Goal: Check status: Check status

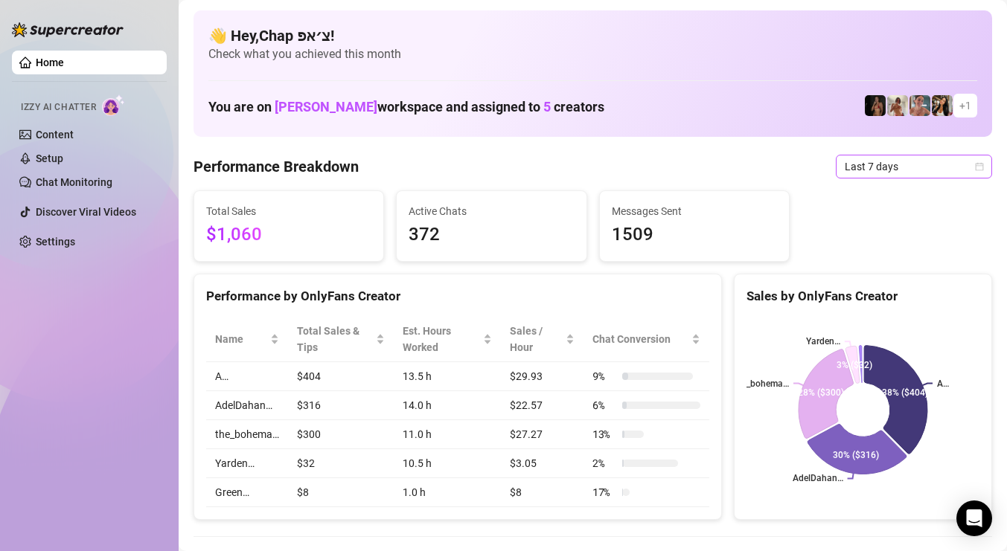
click at [928, 170] on span "Last 7 days" at bounding box center [914, 167] width 138 height 22
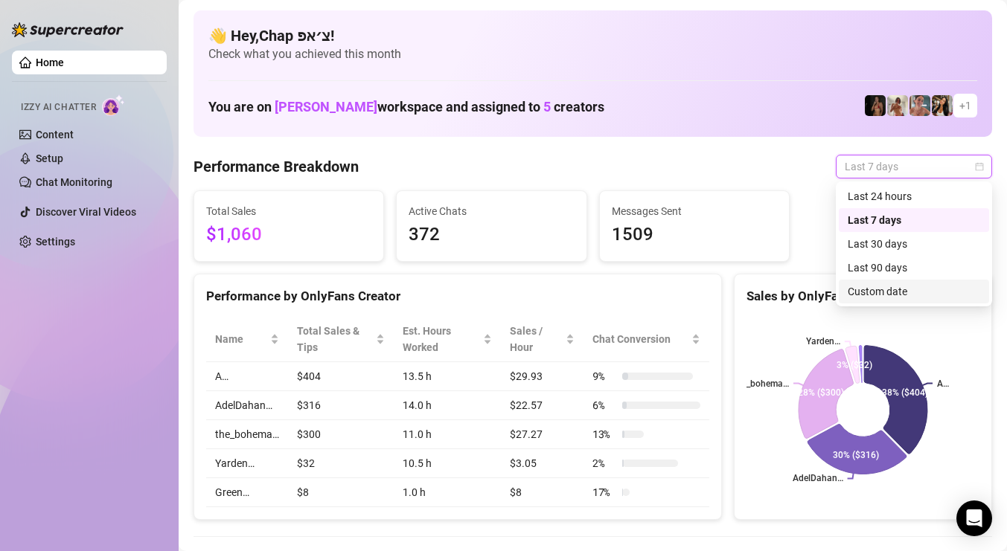
click at [878, 300] on div "Custom date" at bounding box center [914, 292] width 150 height 24
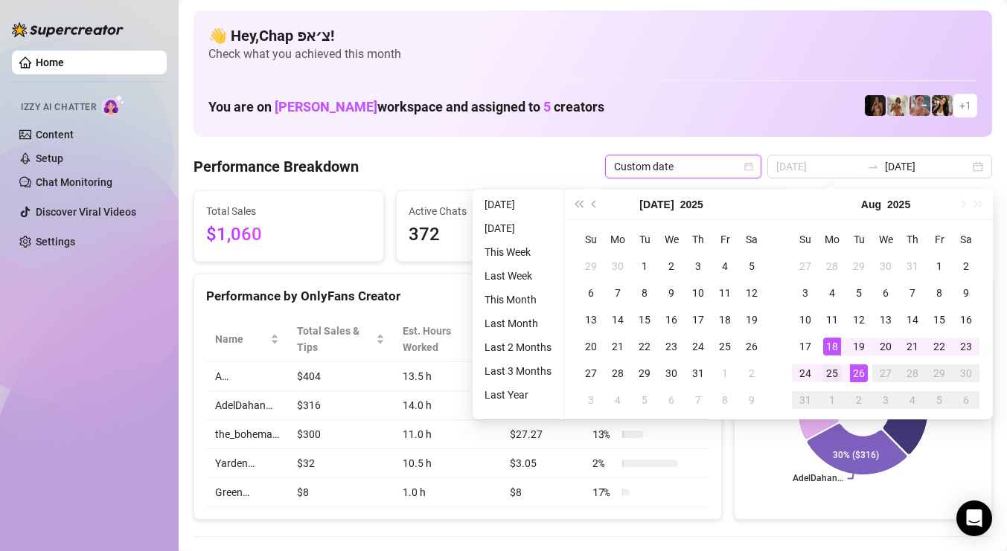
type input "[DATE]"
click at [835, 368] on div "25" at bounding box center [832, 374] width 18 height 18
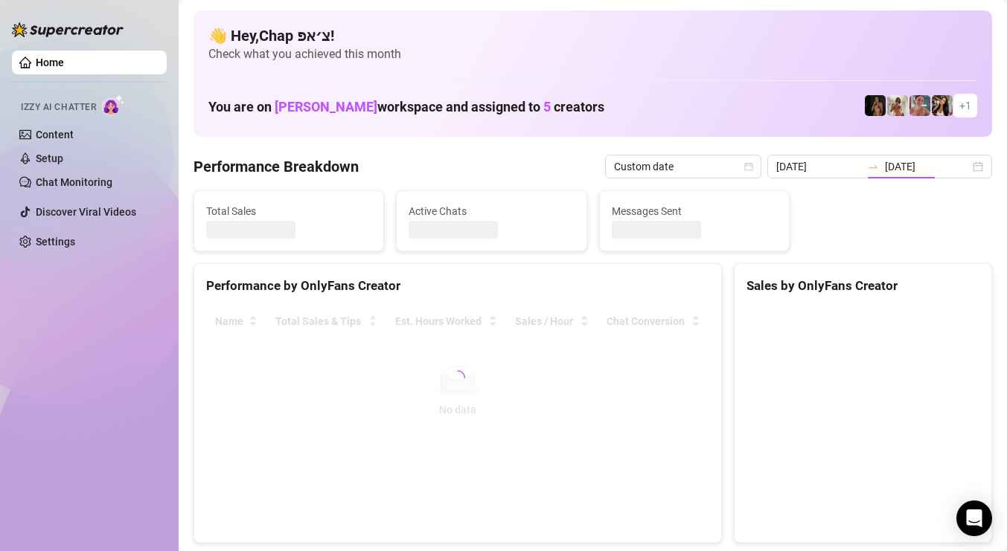
type input "[DATE]"
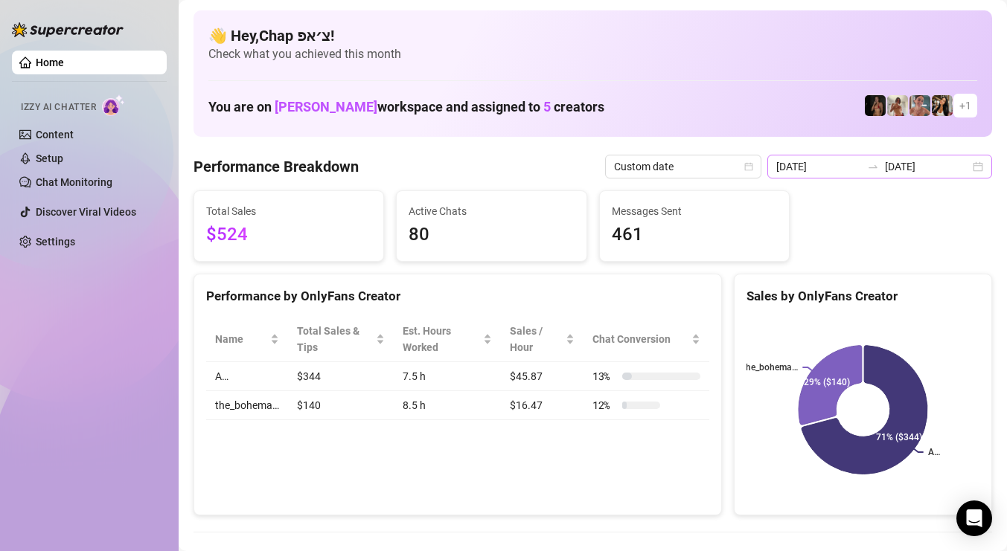
click at [907, 175] on div "[DATE] [DATE]" at bounding box center [879, 167] width 225 height 24
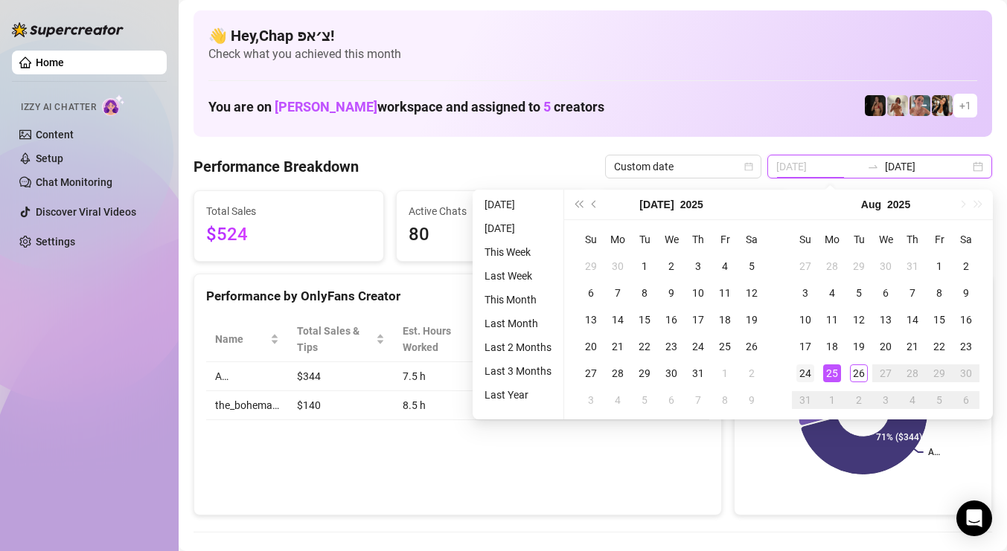
type input "[DATE]"
click at [807, 369] on div "24" at bounding box center [805, 374] width 18 height 18
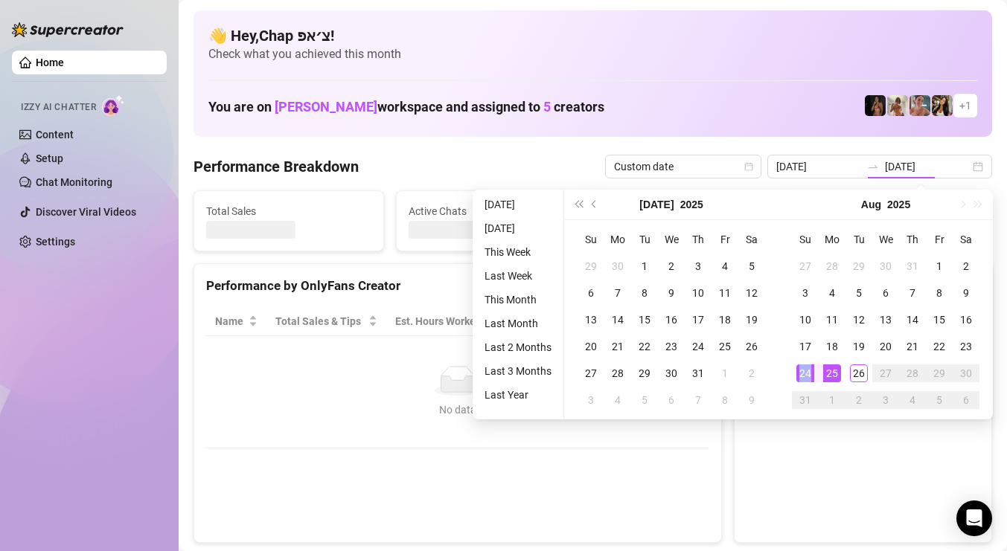
type input "[DATE]"
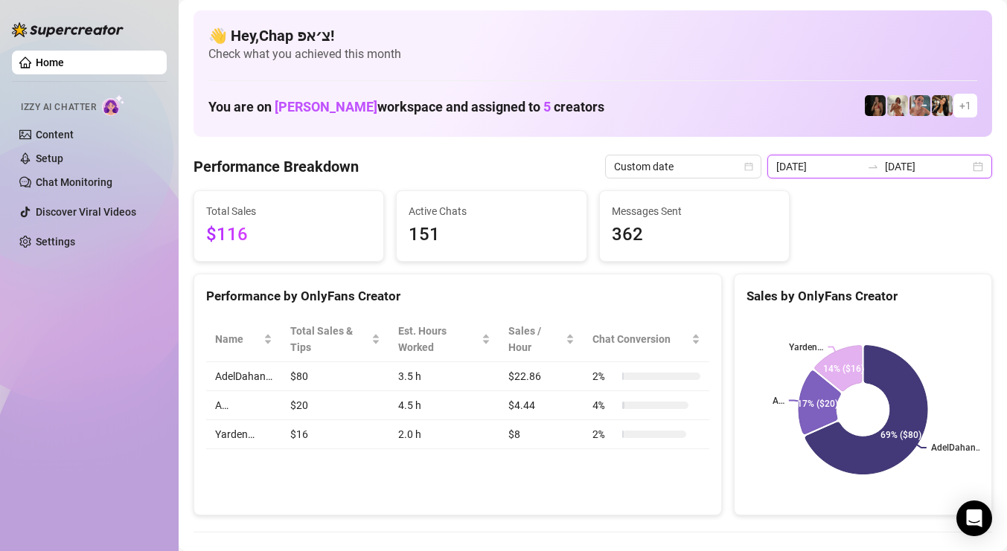
click at [918, 171] on input "[DATE]" at bounding box center [927, 167] width 85 height 16
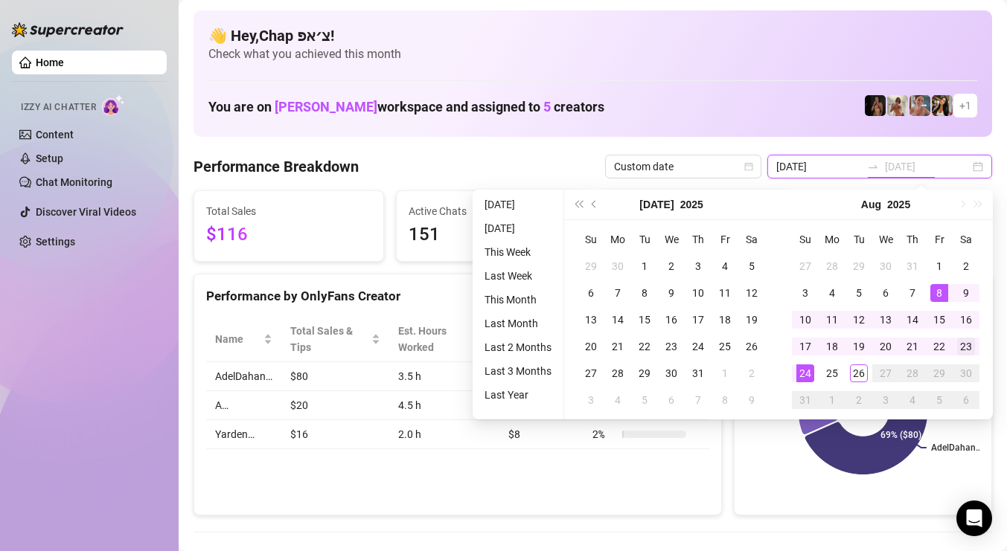
type input "[DATE]"
click at [971, 348] on div "23" at bounding box center [966, 347] width 18 height 18
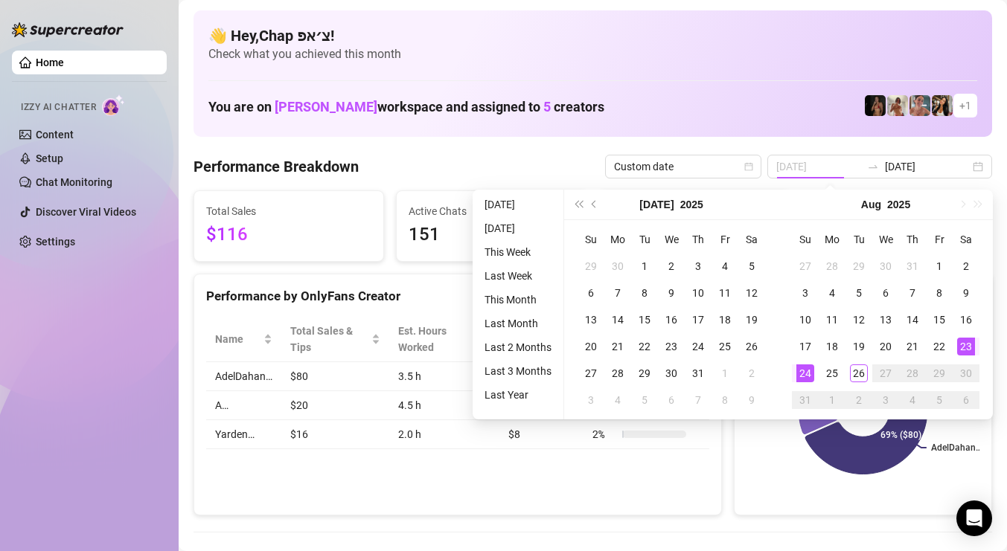
click at [971, 348] on div "23" at bounding box center [966, 347] width 18 height 18
type input "[DATE]"
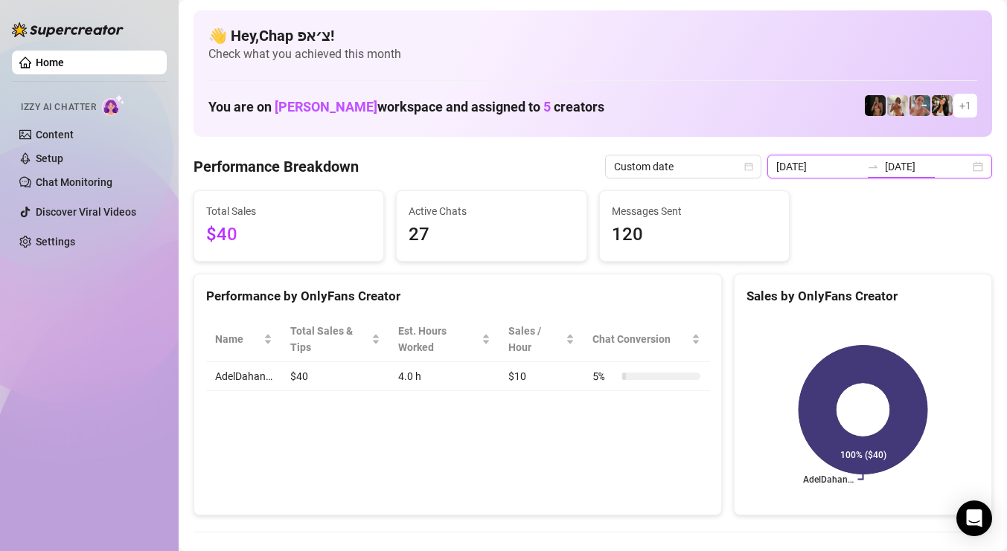
click at [949, 165] on input "[DATE]" at bounding box center [927, 167] width 85 height 16
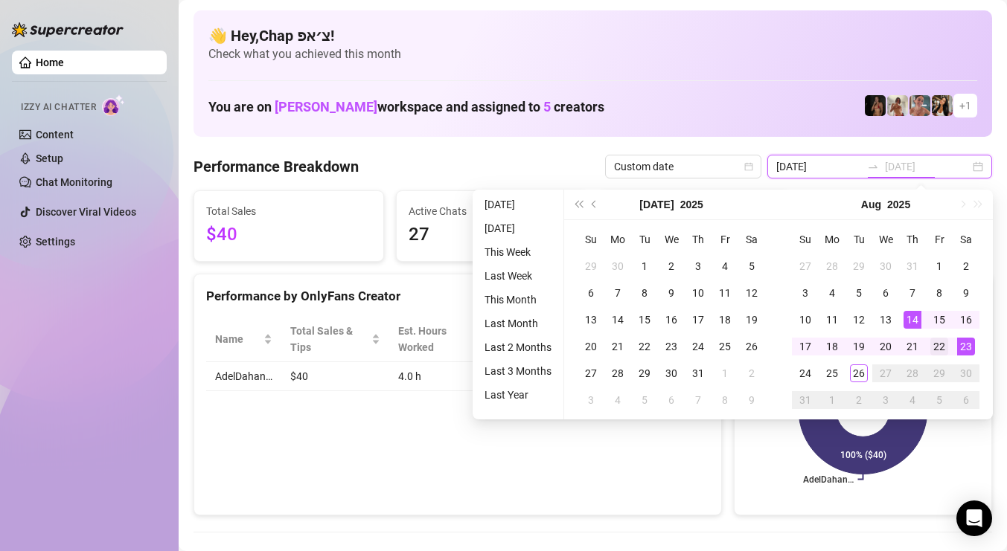
type input "[DATE]"
click at [930, 344] on div "22" at bounding box center [939, 347] width 18 height 18
type input "[DATE]"
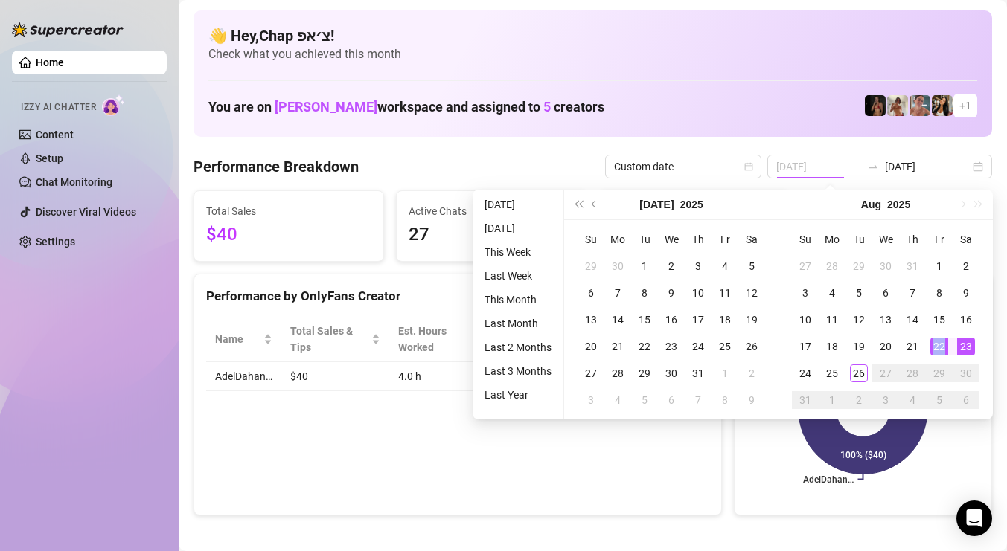
type input "[DATE]"
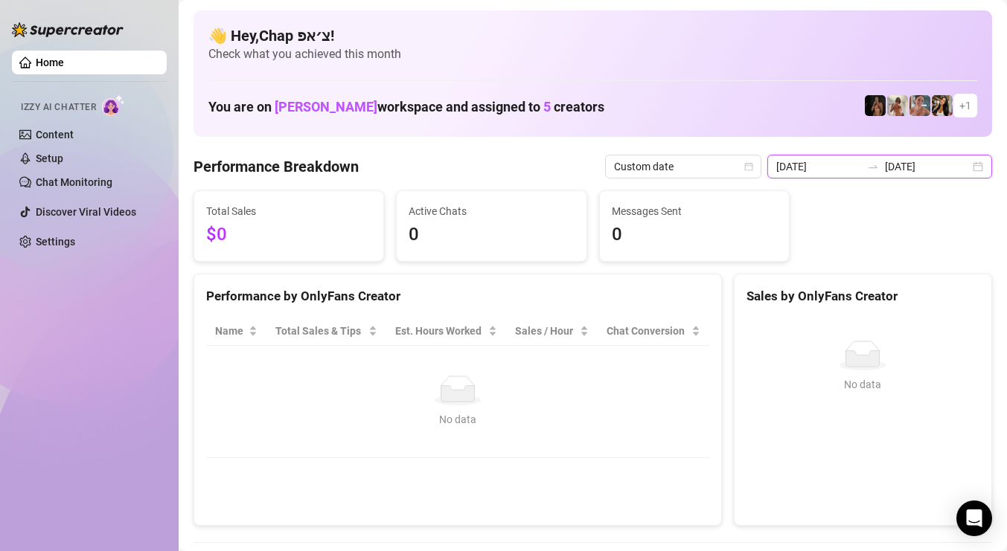
click at [912, 167] on input "[DATE]" at bounding box center [927, 167] width 85 height 16
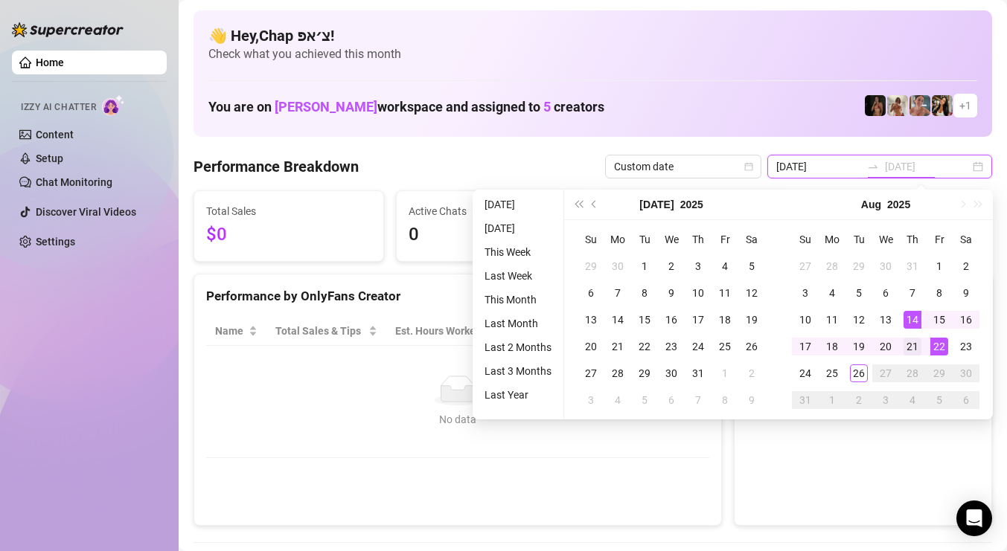
type input "[DATE]"
click at [907, 340] on div "21" at bounding box center [913, 347] width 18 height 18
type input "[DATE]"
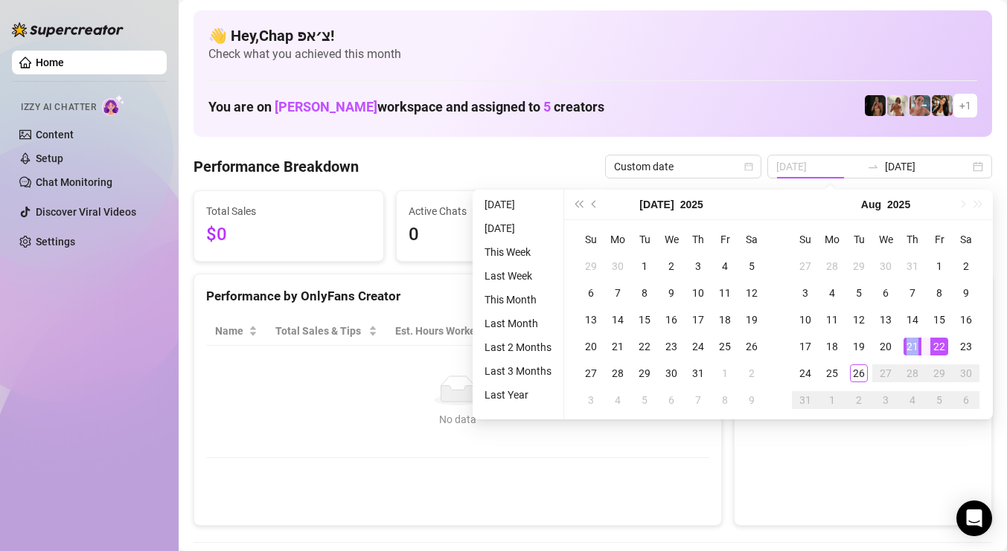
type input "[DATE]"
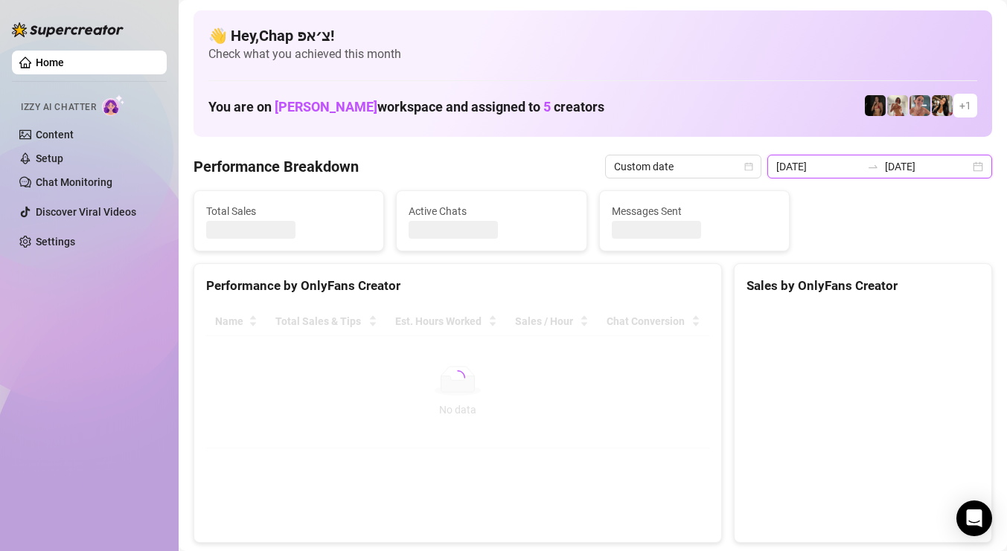
click at [911, 170] on input "[DATE]" at bounding box center [927, 167] width 85 height 16
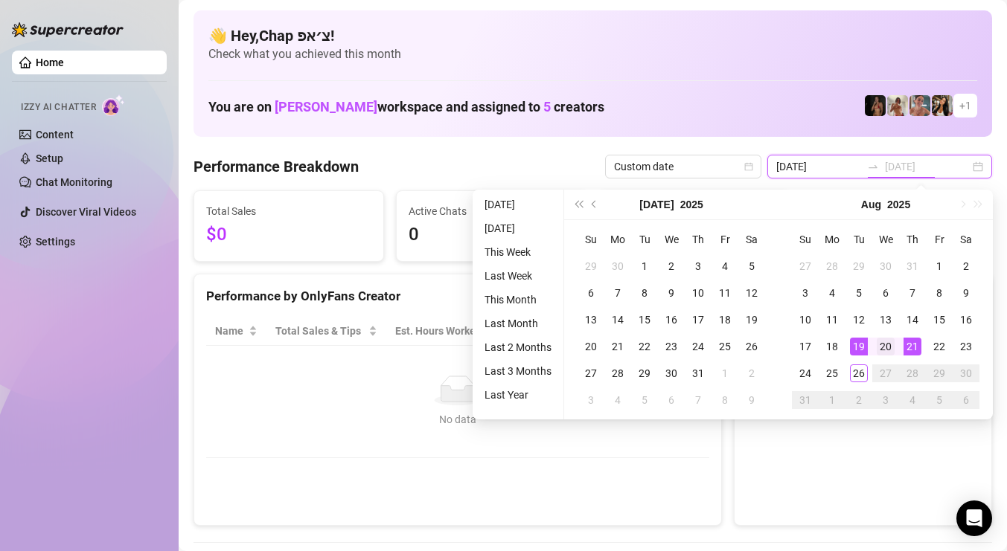
type input "[DATE]"
click at [880, 347] on div "20" at bounding box center [886, 347] width 18 height 18
type input "[DATE]"
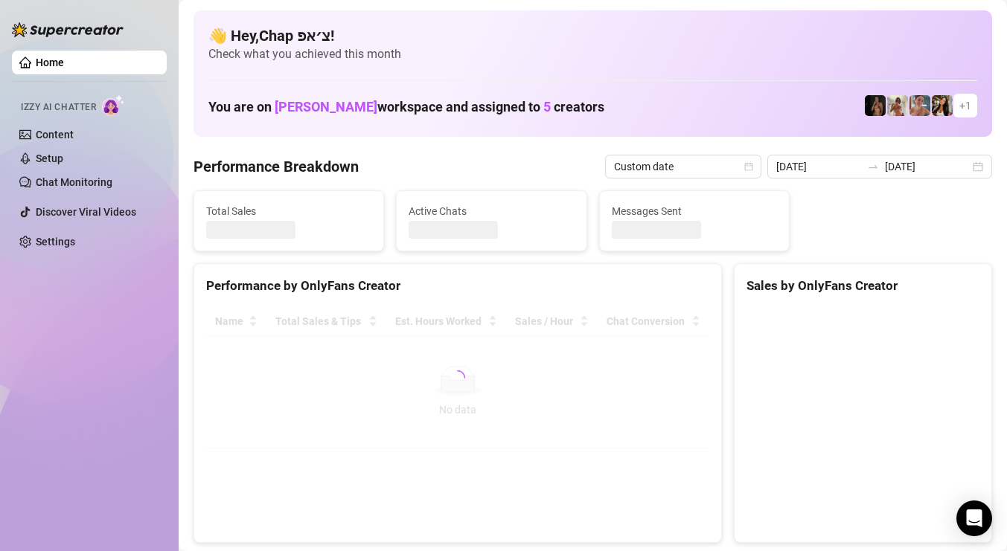
click at [880, 347] on canvas at bounding box center [862, 418] width 233 height 223
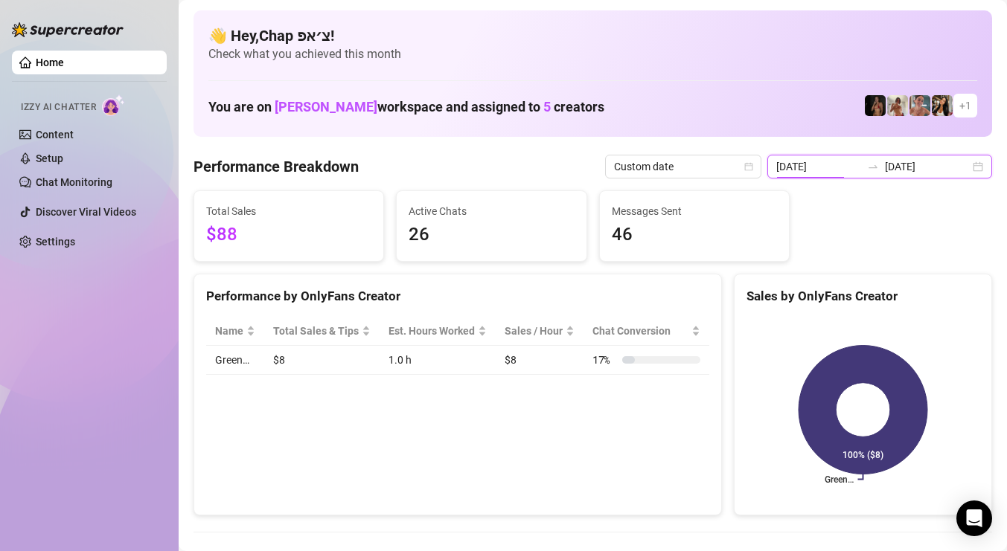
click at [861, 165] on input "[DATE]" at bounding box center [818, 167] width 85 height 16
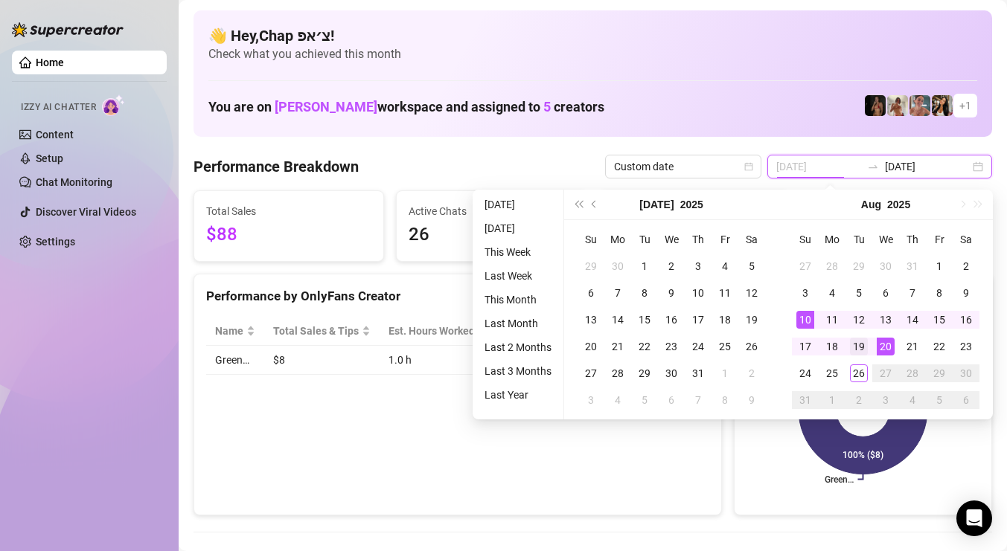
type input "[DATE]"
click at [866, 346] on div "19" at bounding box center [859, 347] width 18 height 18
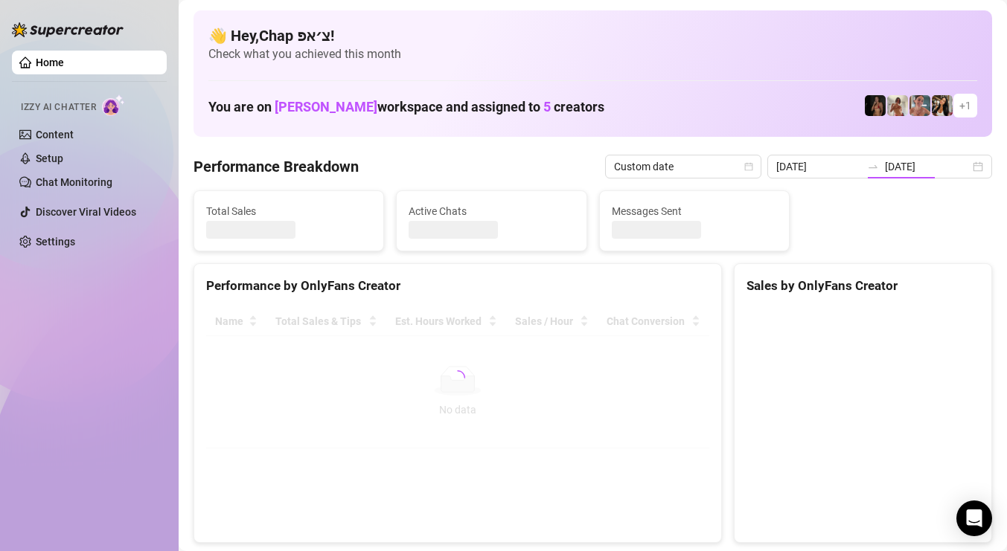
type input "[DATE]"
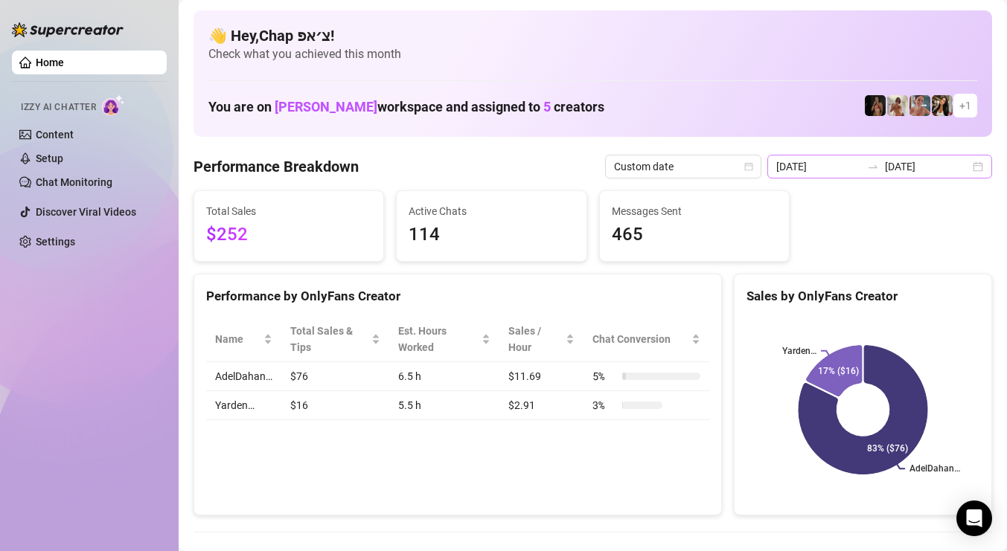
click at [883, 166] on div at bounding box center [873, 167] width 24 height 12
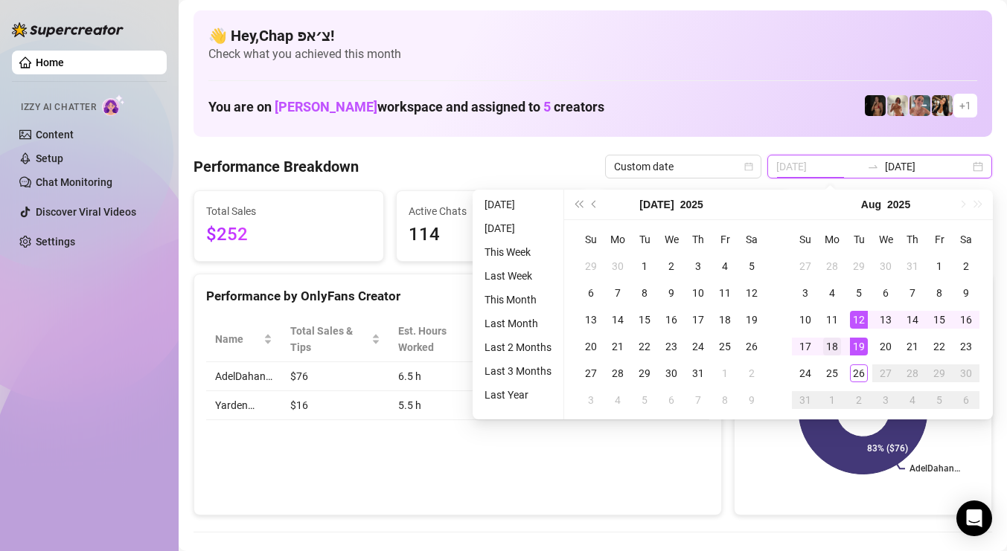
type input "[DATE]"
click at [834, 349] on div "18" at bounding box center [832, 347] width 18 height 18
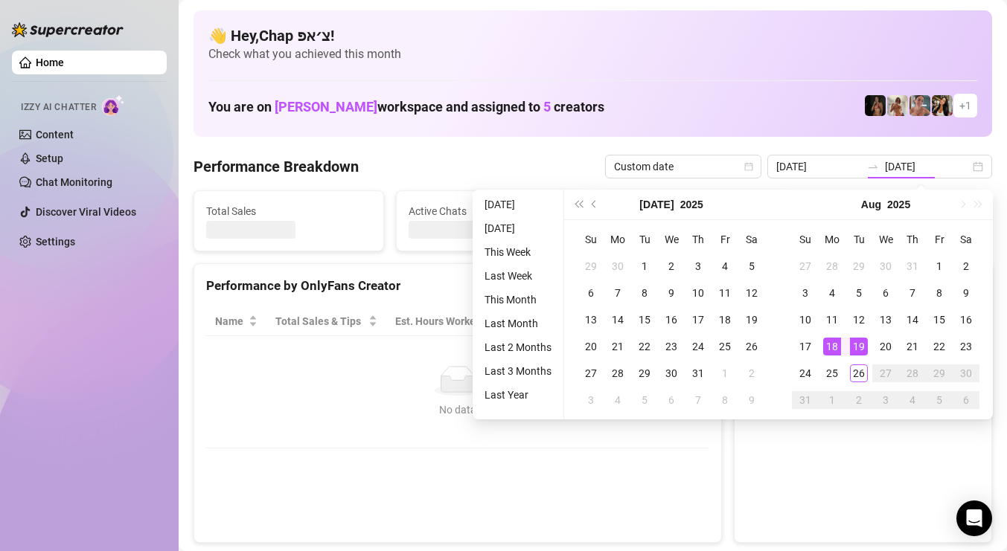
type input "[DATE]"
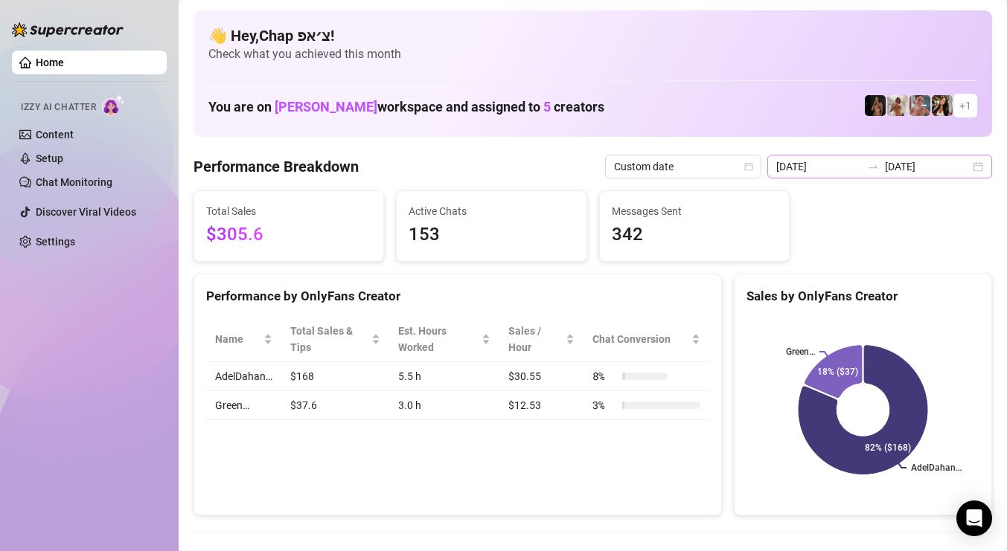
click at [945, 176] on div "[DATE] [DATE]" at bounding box center [879, 167] width 225 height 24
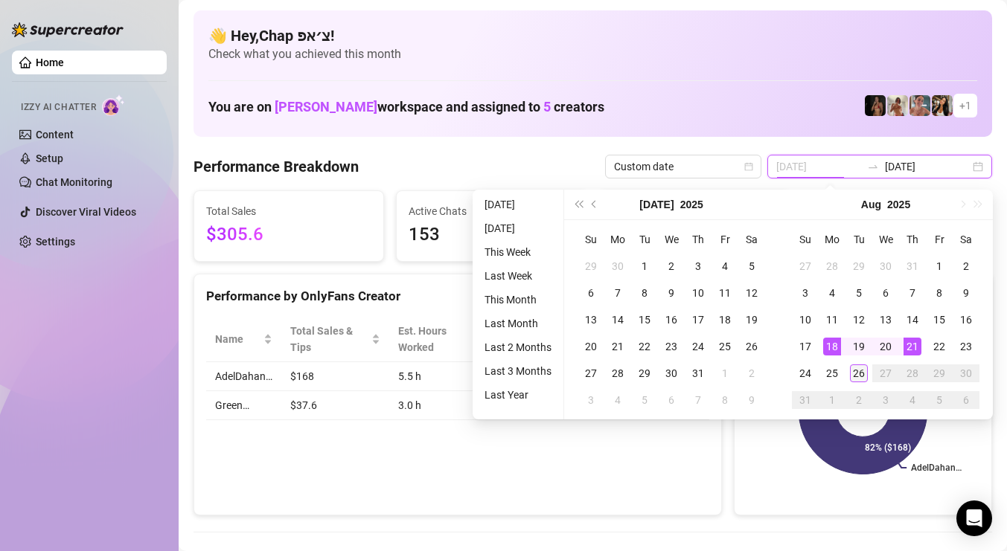
type input "[DATE]"
click at [860, 371] on div "26" at bounding box center [859, 374] width 18 height 18
type input "[DATE]"
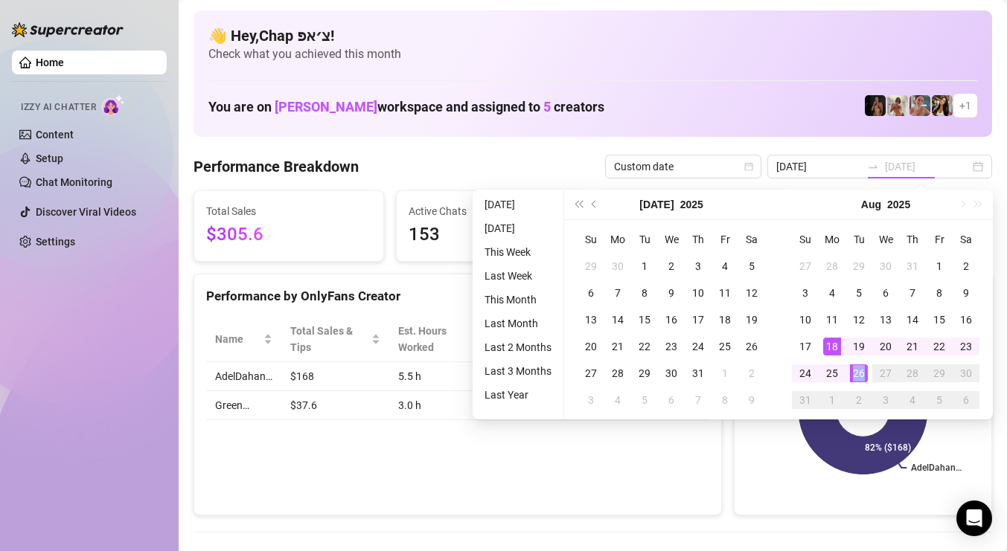
type input "[DATE]"
